Goal: Task Accomplishment & Management: Use online tool/utility

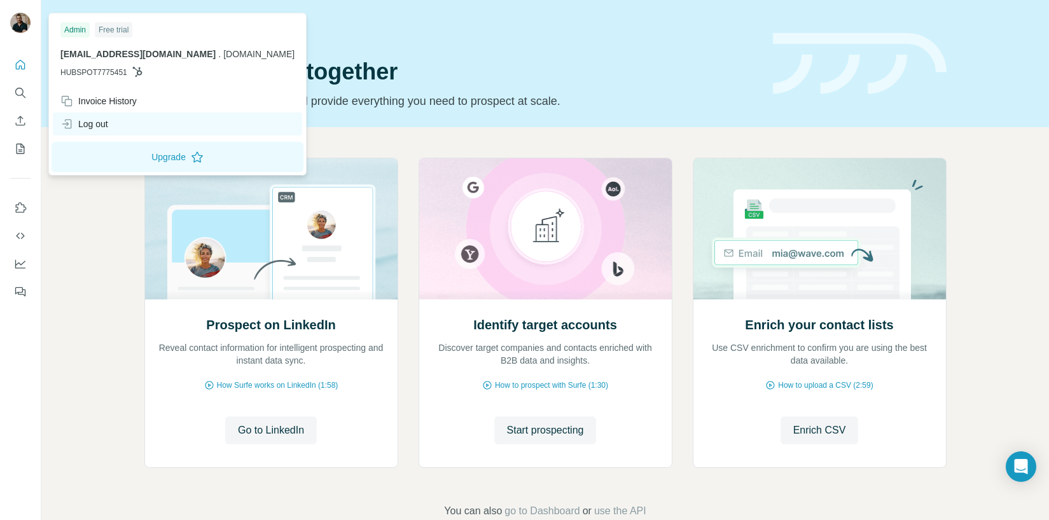
click at [124, 132] on div "Log out" at bounding box center [177, 124] width 249 height 23
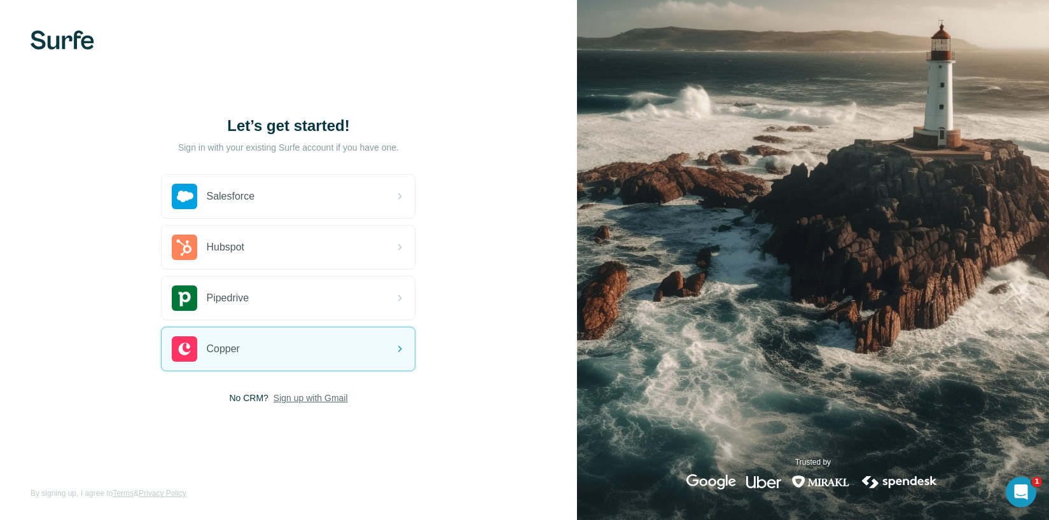
click at [310, 398] on span "Sign up with Gmail" at bounding box center [311, 398] width 74 height 13
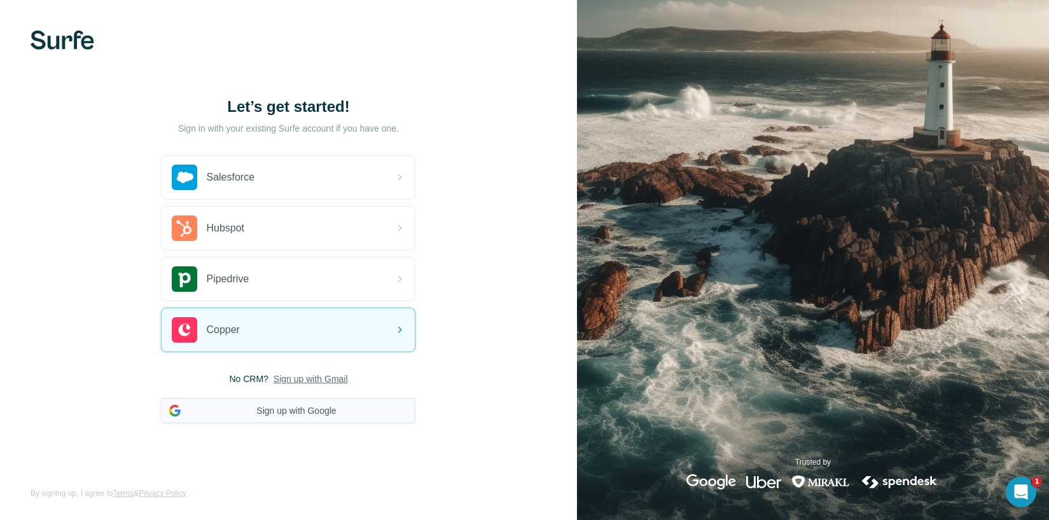
click at [310, 407] on button "Sign up with Google" at bounding box center [288, 410] width 255 height 25
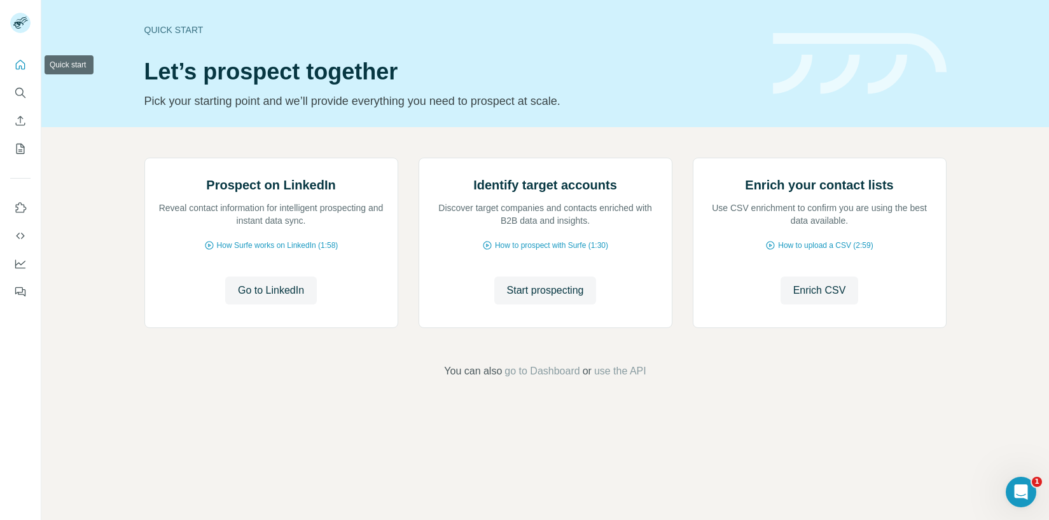
click at [19, 64] on icon "Quick start" at bounding box center [20, 65] width 13 height 13
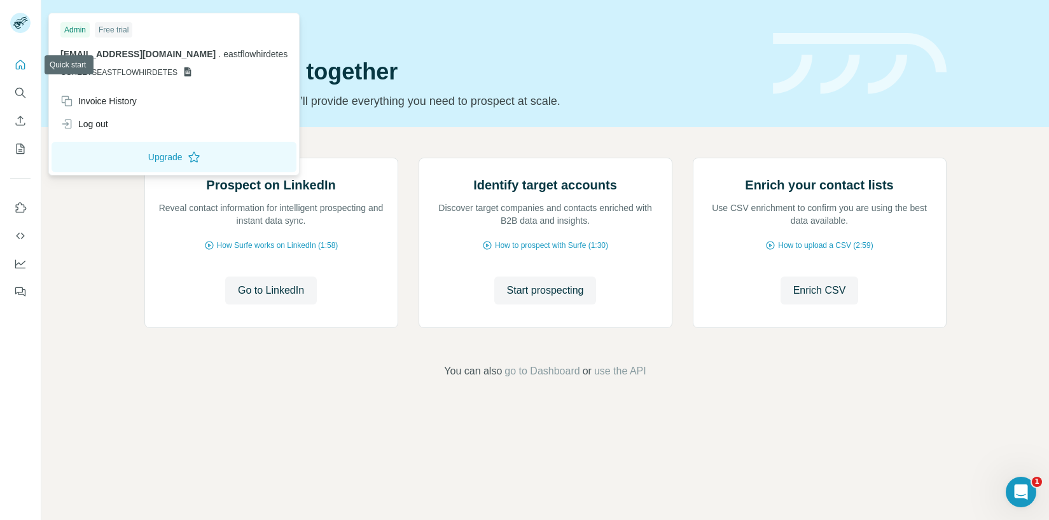
click at [19, 14] on rect at bounding box center [20, 23] width 20 height 20
click at [157, 164] on button "Upgrade" at bounding box center [174, 157] width 245 height 31
click at [541, 298] on span "Start prospecting" at bounding box center [545, 290] width 77 height 15
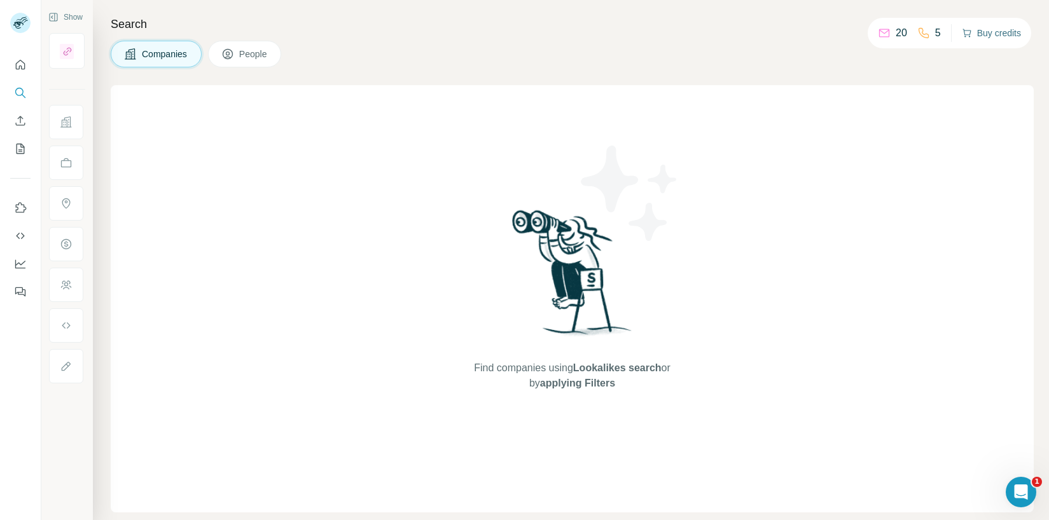
click at [1001, 26] on button "Buy credits" at bounding box center [991, 33] width 59 height 18
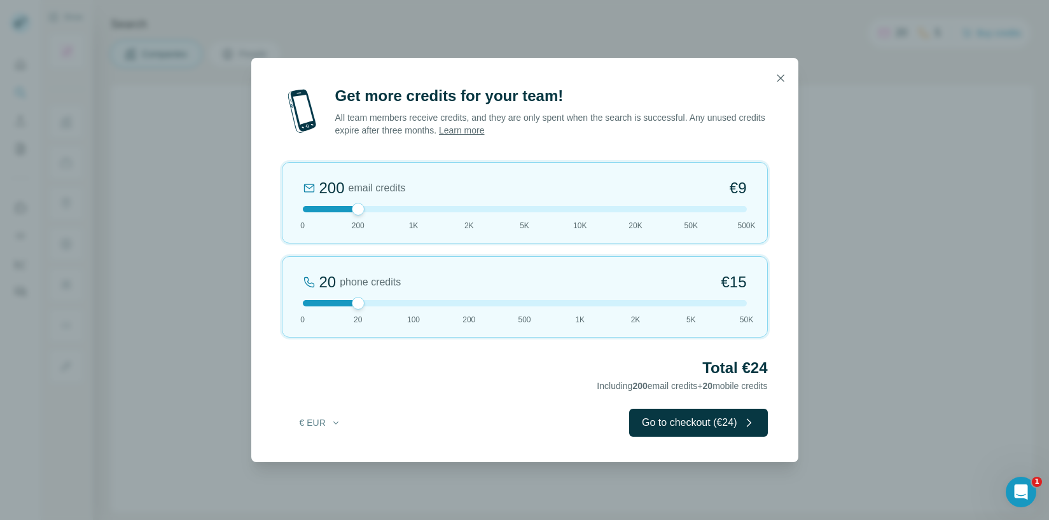
click at [781, 77] on icon "button" at bounding box center [780, 78] width 13 height 13
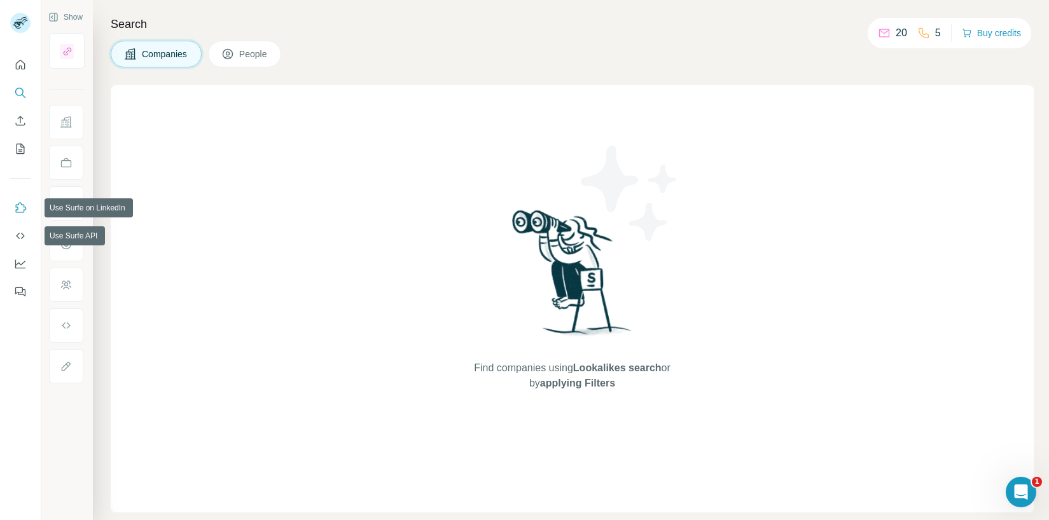
click at [24, 204] on icon "Use Surfe on LinkedIn" at bounding box center [20, 208] width 13 height 13
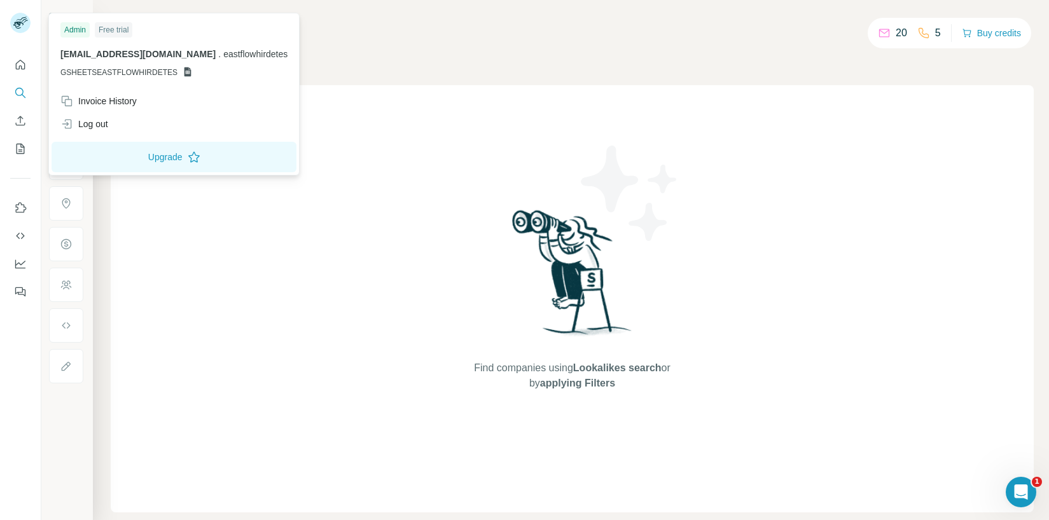
click at [25, 21] on rect at bounding box center [20, 23] width 20 height 20
click at [24, 64] on icon "Quick start" at bounding box center [20, 65] width 13 height 13
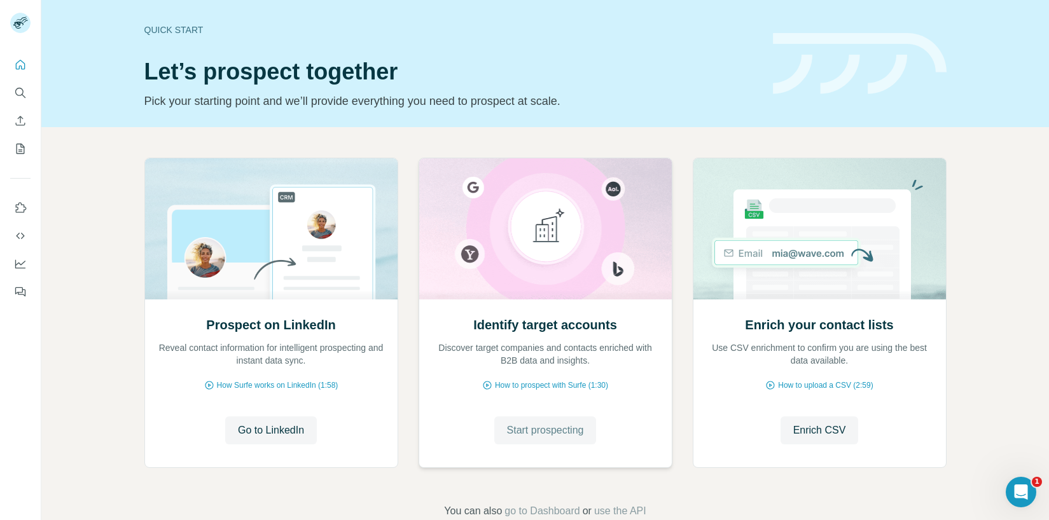
click at [524, 424] on span "Start prospecting" at bounding box center [545, 430] width 77 height 15
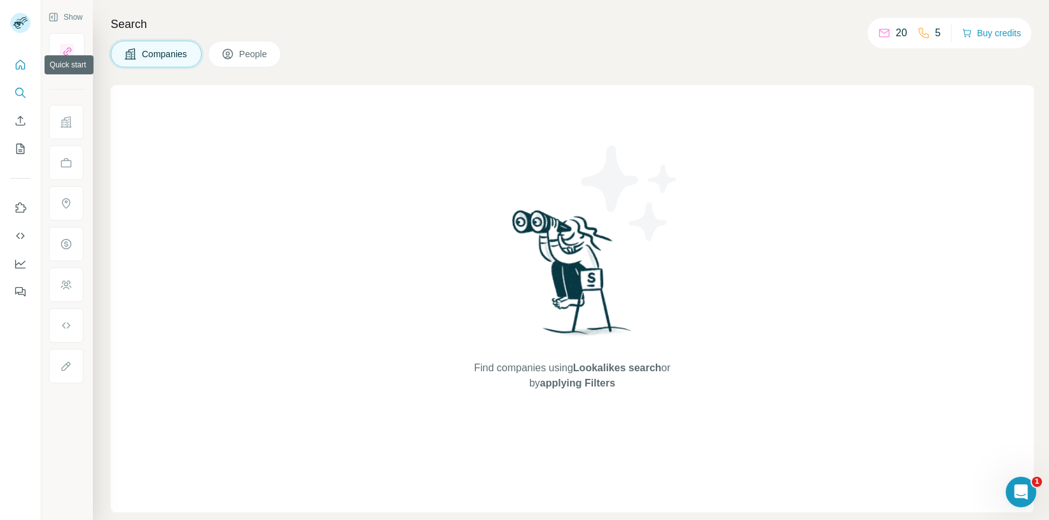
click at [22, 67] on icon "Quick start" at bounding box center [20, 65] width 13 height 13
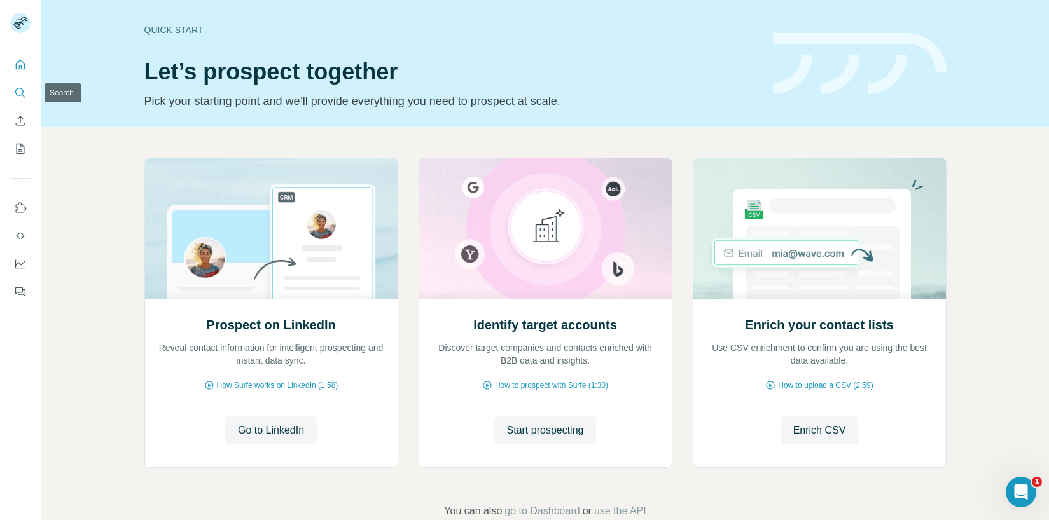
click at [14, 84] on button "Search" at bounding box center [20, 92] width 20 height 23
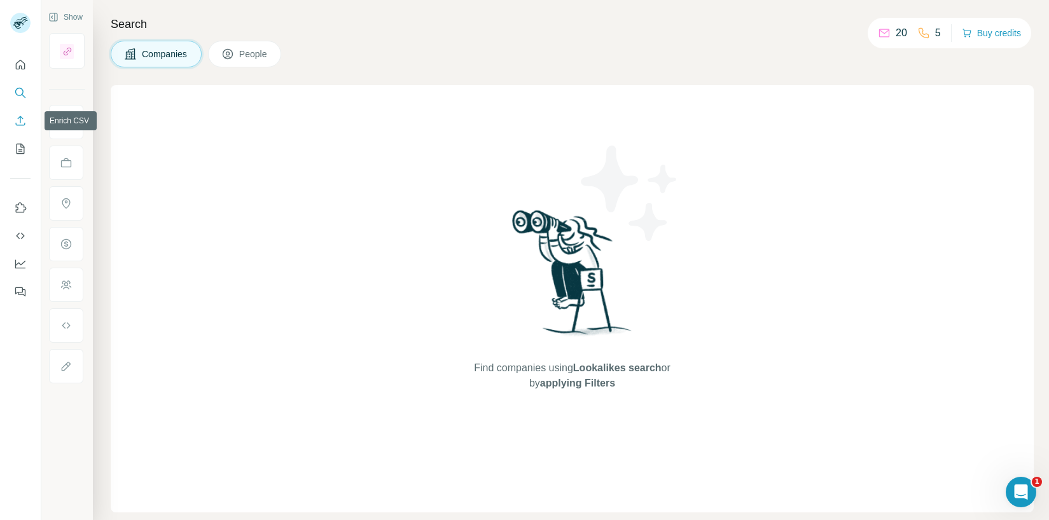
click at [20, 122] on icon "Enrich CSV" at bounding box center [21, 121] width 10 height 10
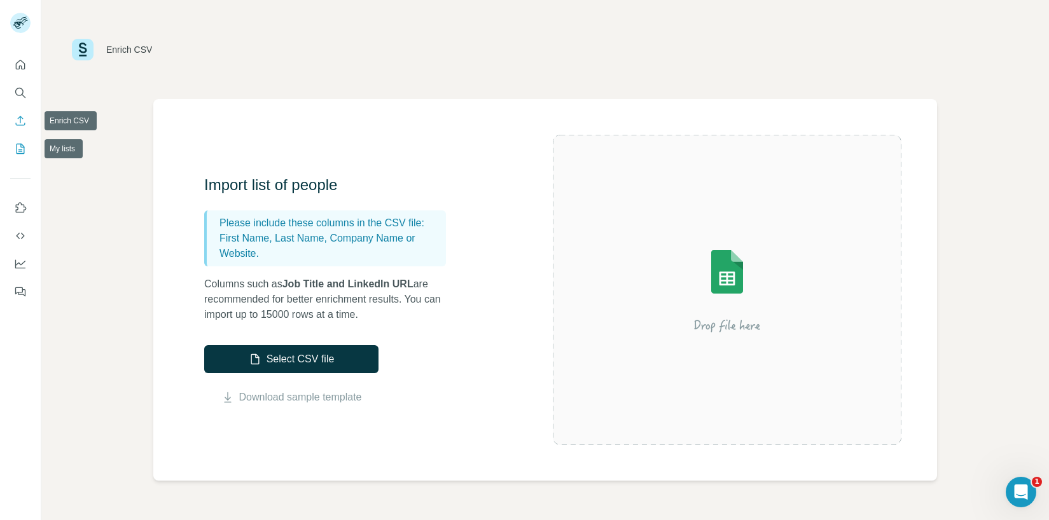
click at [25, 152] on icon "My lists" at bounding box center [20, 149] width 13 height 13
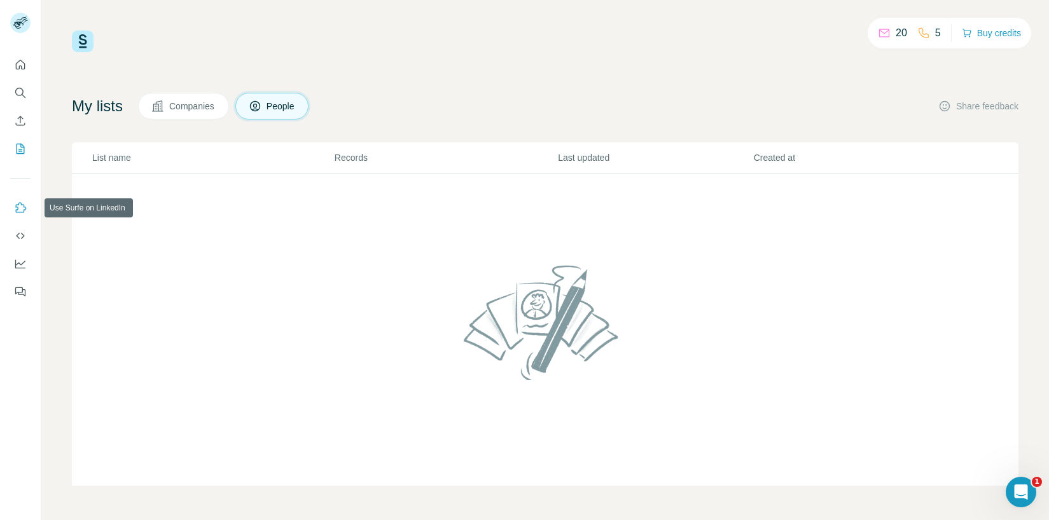
click at [22, 214] on button "Use Surfe on LinkedIn" at bounding box center [20, 208] width 20 height 23
click at [24, 240] on icon "Use Surfe API" at bounding box center [20, 236] width 13 height 13
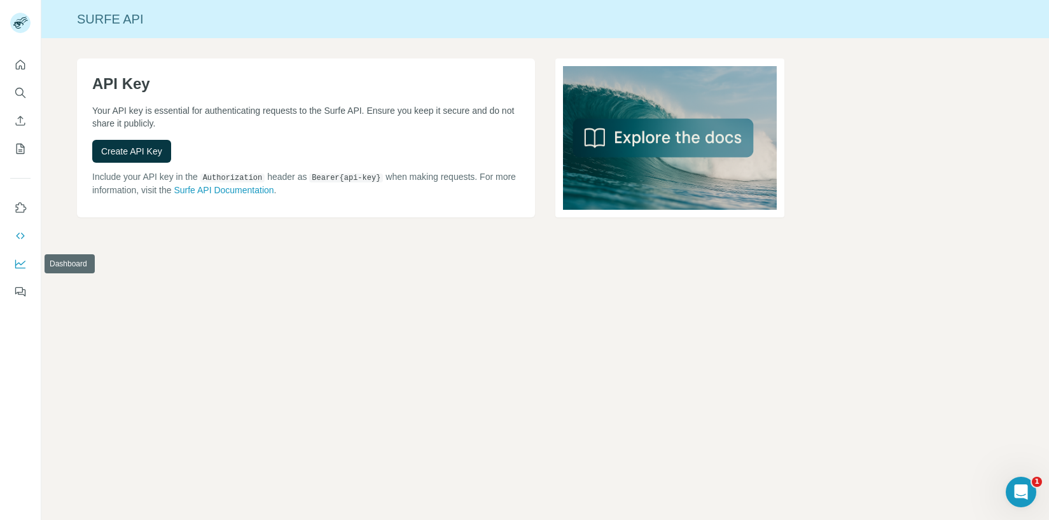
click at [22, 262] on icon "Dashboard" at bounding box center [20, 264] width 13 height 13
click at [18, 264] on icon "Dashboard" at bounding box center [20, 264] width 13 height 13
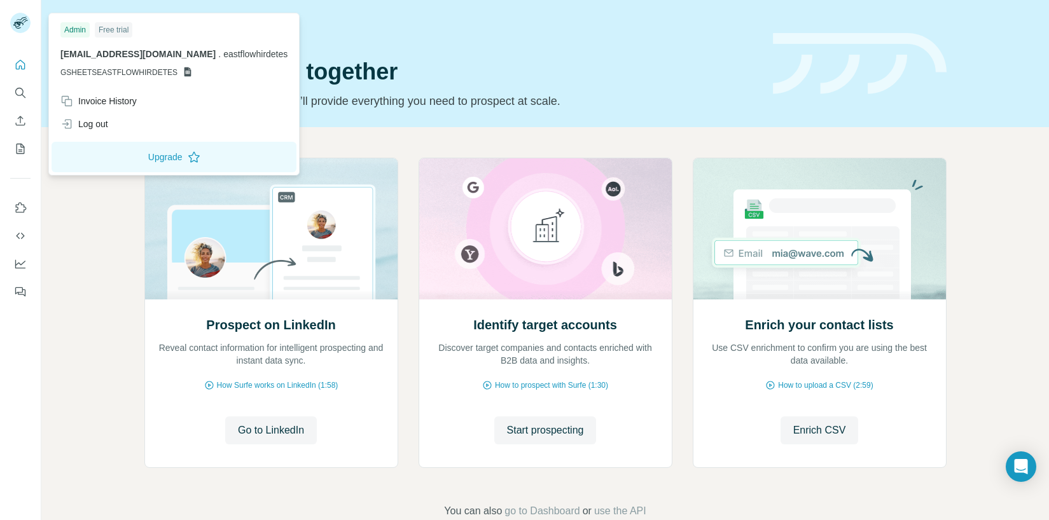
click at [18, 27] on rect at bounding box center [20, 23] width 20 height 20
click at [163, 153] on button "Upgrade" at bounding box center [174, 157] width 245 height 31
